Goal: Complete application form

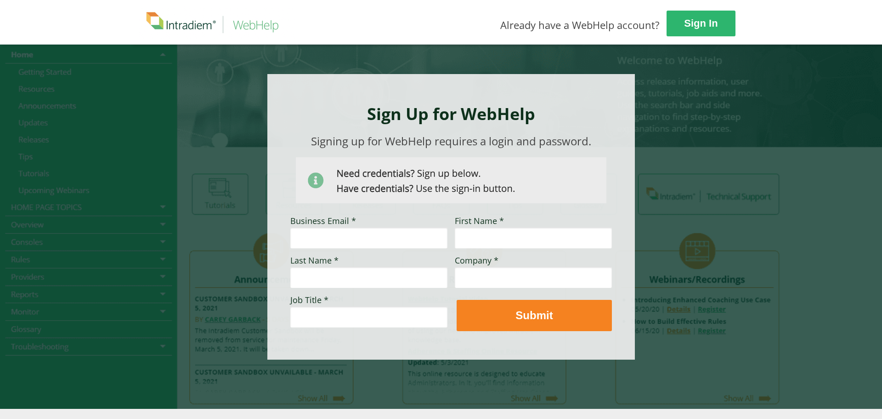
click at [320, 238] on input "Business Email *" at bounding box center [368, 237] width 157 height 21
type input "[PERSON_NAME][EMAIL_ADDRESS][PERSON_NAME][DOMAIN_NAME]"
click at [508, 243] on input "First Name *" at bounding box center [533, 237] width 157 height 21
type input "[PERSON_NAME]"
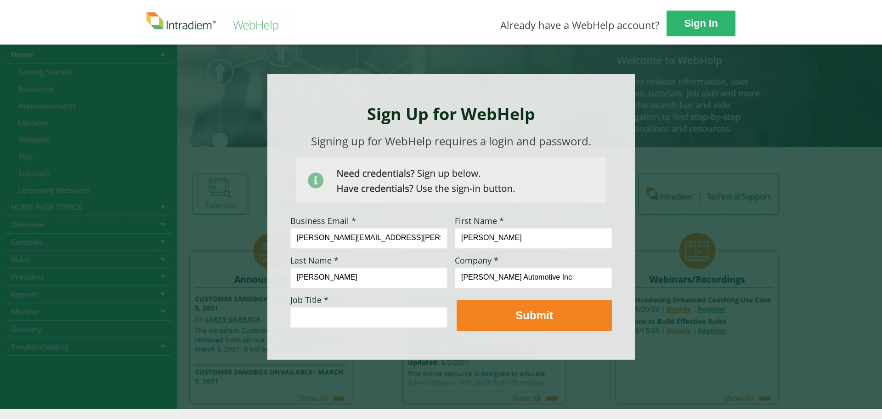
type input "[PERSON_NAME] Automotive Inc"
click at [352, 315] on input "Job Title *" at bounding box center [368, 316] width 157 height 21
paste input "Workforce Analytics Specialist II"
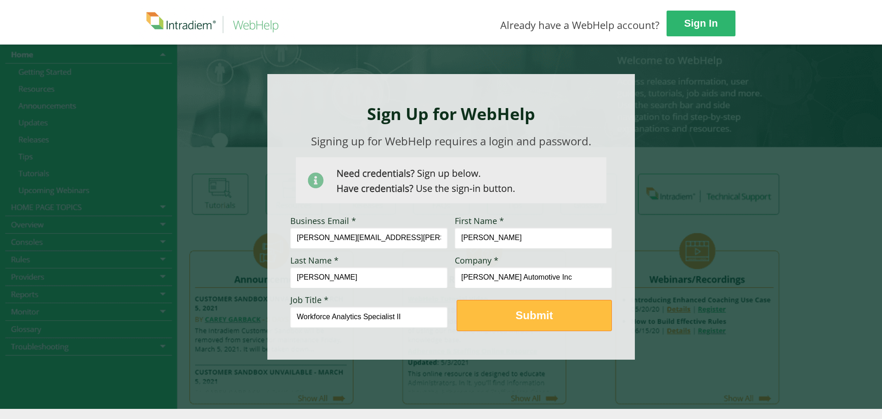
type input "Workforce Analytics Specialist II"
click at [548, 318] on strong "Submit" at bounding box center [534, 315] width 37 height 12
